Goal: Information Seeking & Learning: Learn about a topic

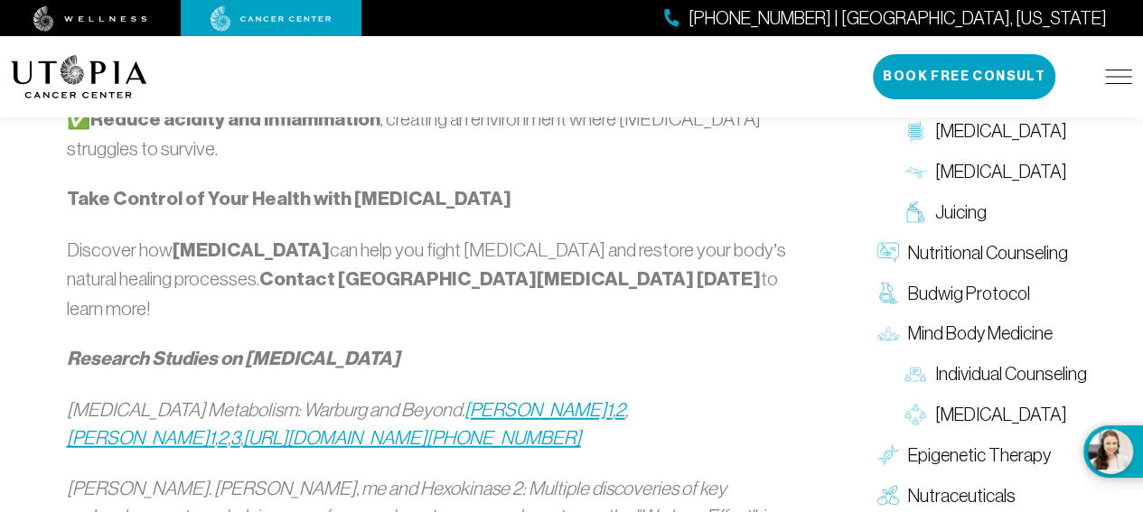
scroll to position [2120, 0]
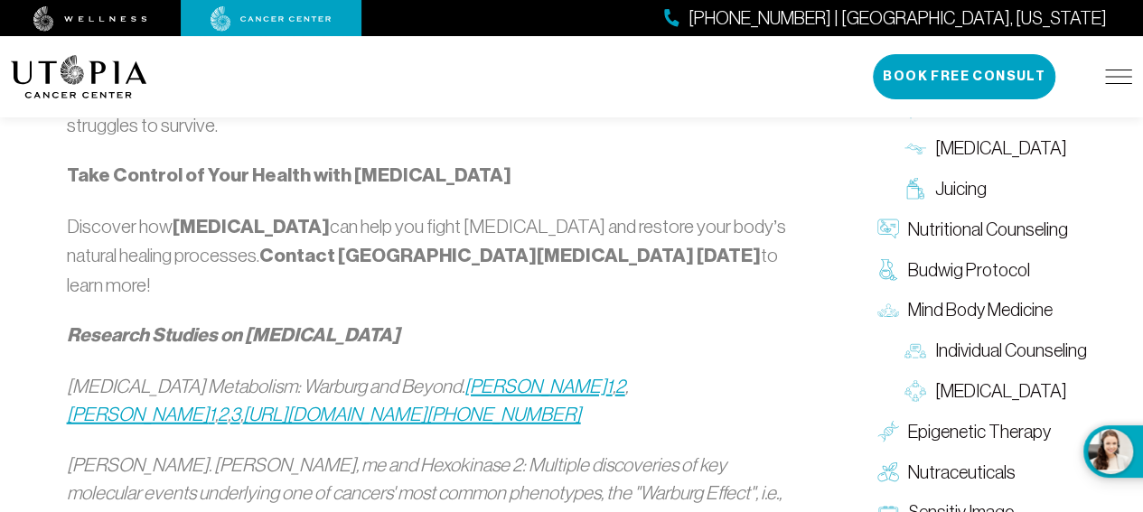
click at [305, 404] on em "[URL][DOMAIN_NAME][PHONE_NUMBER]" at bounding box center [412, 414] width 338 height 21
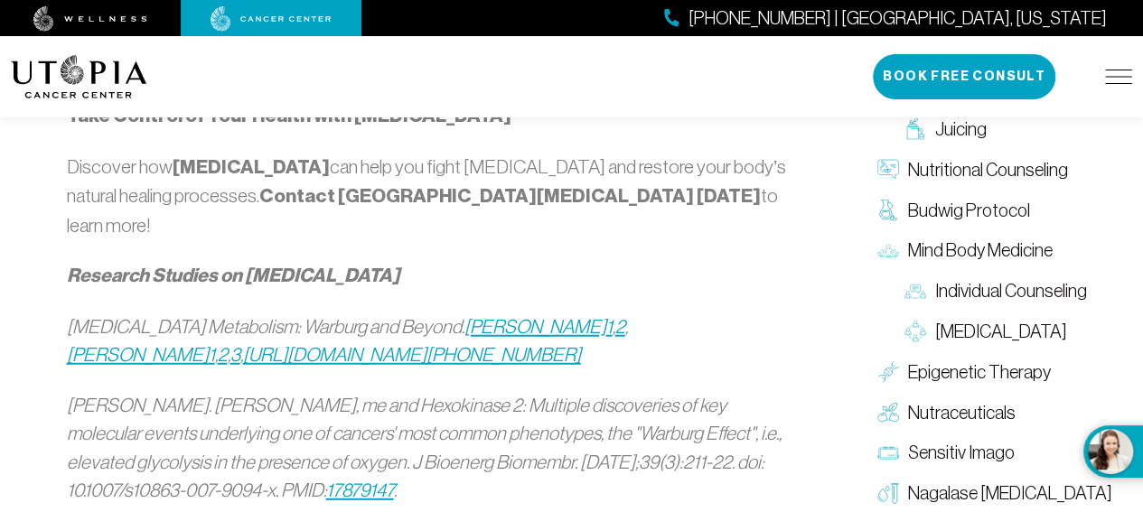
scroll to position [2289, 0]
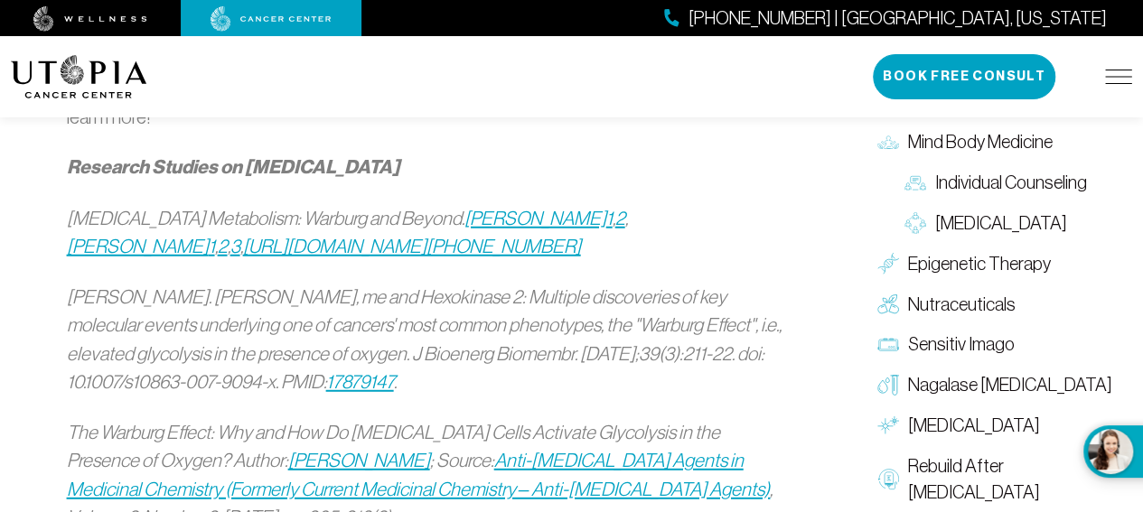
click at [358, 371] on em "17879147" at bounding box center [360, 381] width 68 height 21
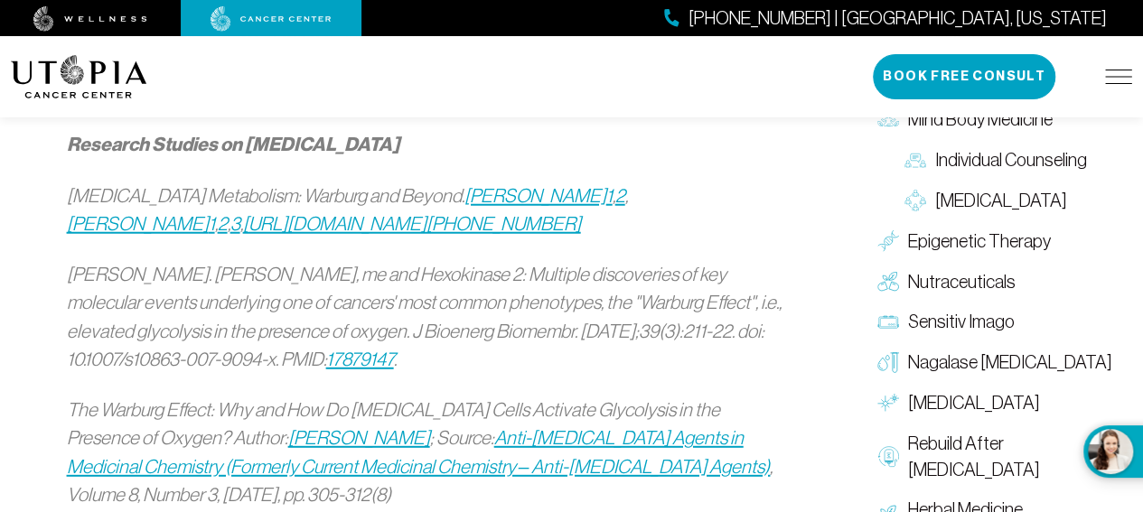
click at [460, 428] on em "Anti-[MEDICAL_DATA] Agents in Medicinal Chemistry (Formerly Current Medicinal C…" at bounding box center [419, 453] width 704 height 50
click at [342, 428] on em "Anti-[MEDICAL_DATA] Agents in Medicinal Chemistry (Formerly Current Medicinal C…" at bounding box center [419, 453] width 704 height 50
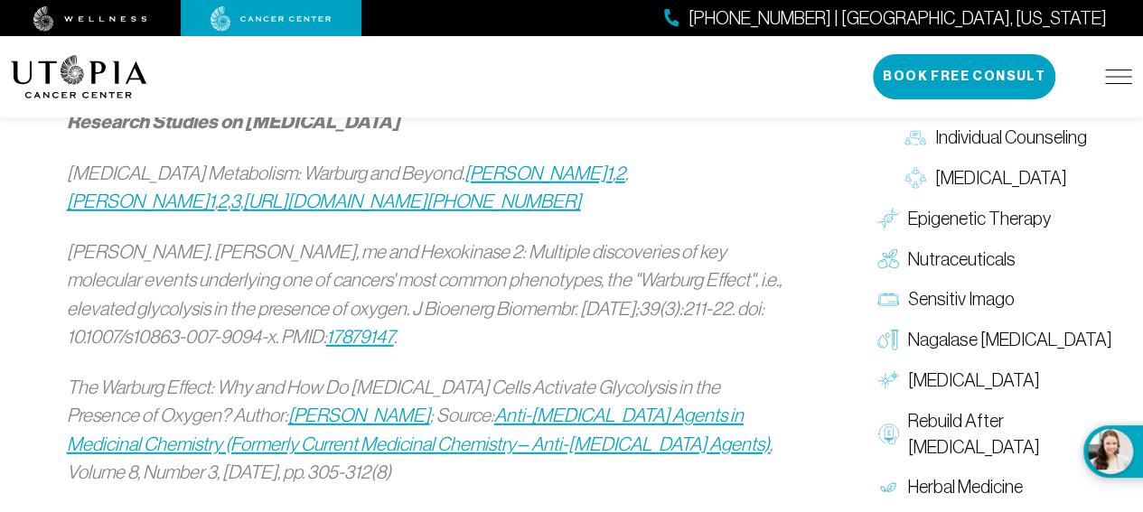
click at [371, 405] on em "Anti-[MEDICAL_DATA] Agents in Medicinal Chemistry (Formerly Current Medicinal C…" at bounding box center [419, 430] width 704 height 50
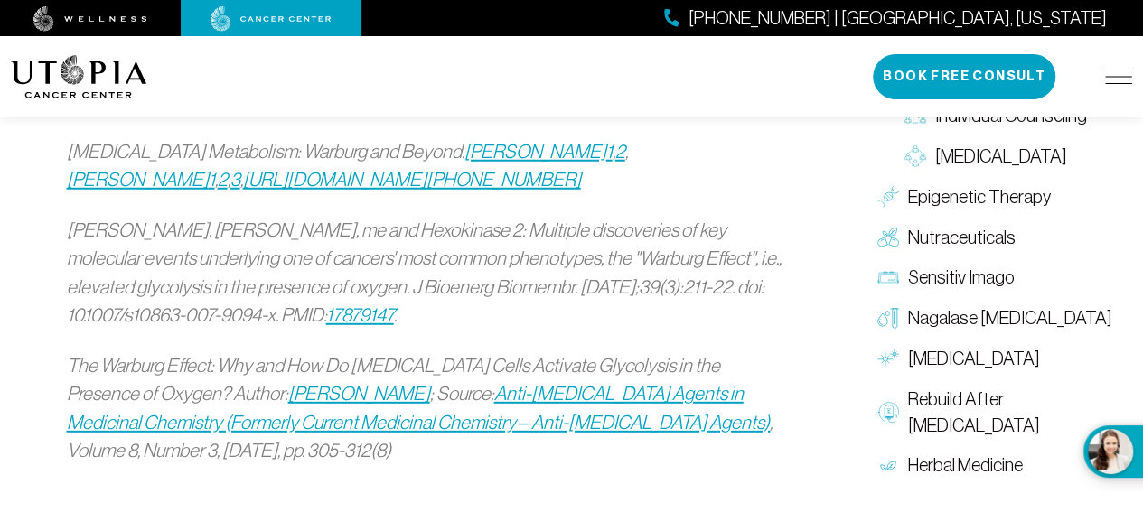
click at [585, 383] on em "Anti-[MEDICAL_DATA] Agents in Medicinal Chemistry (Formerly Current Medicinal C…" at bounding box center [419, 408] width 704 height 50
click at [586, 383] on em "Anti-[MEDICAL_DATA] Agents in Medicinal Chemistry (Formerly Current Medicinal C…" at bounding box center [419, 408] width 704 height 50
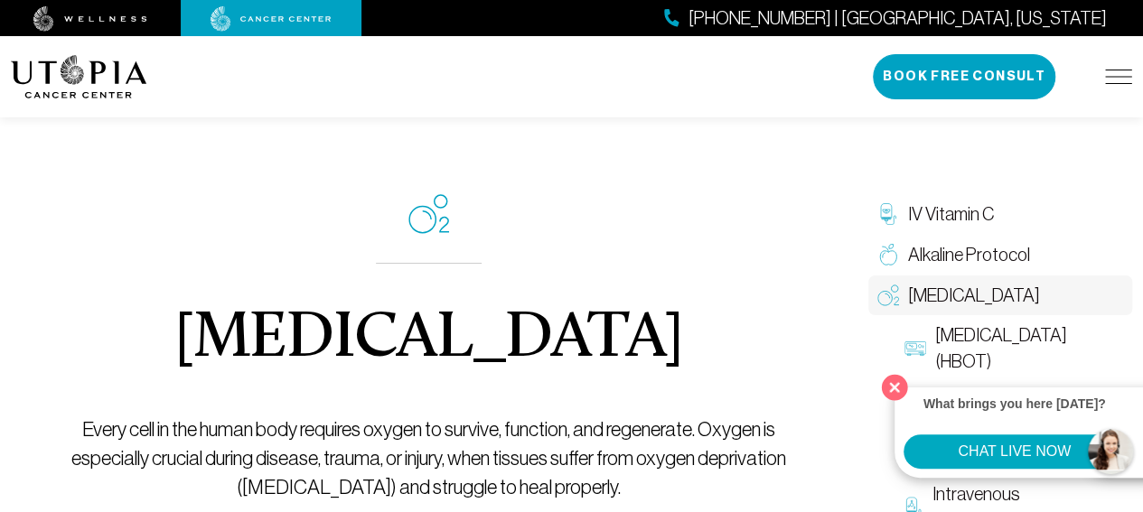
click at [892, 382] on button "Close" at bounding box center [895, 387] width 37 height 37
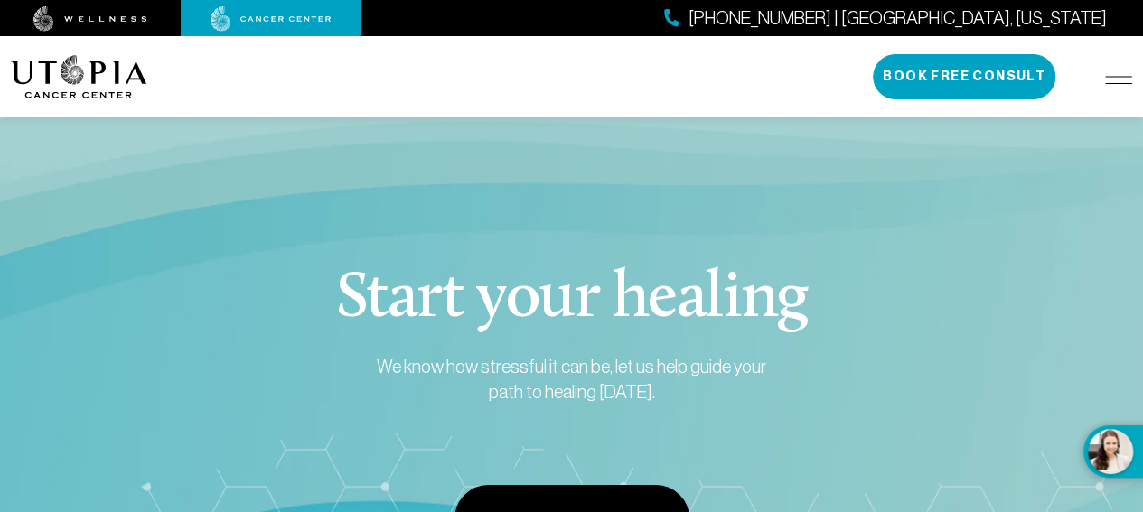
scroll to position [2881, 0]
